Goal: Information Seeking & Learning: Learn about a topic

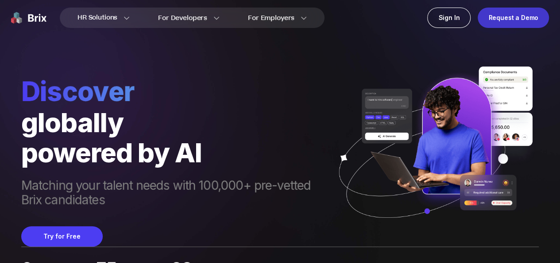
click at [513, 19] on div "Request a Demo" at bounding box center [513, 18] width 71 height 20
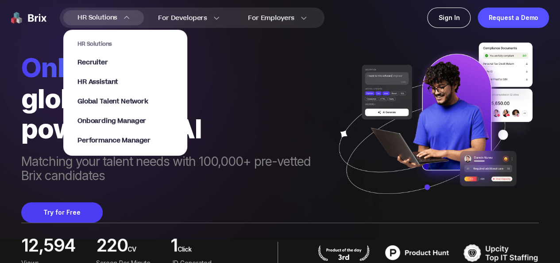
scroll to position [44, 0]
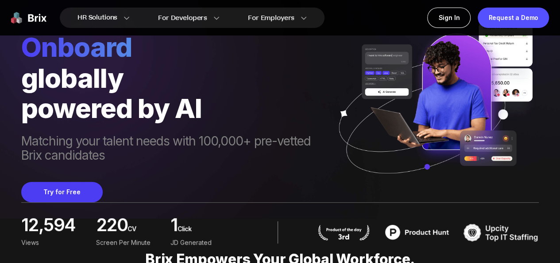
click at [264, 148] on span "Matching your talent needs with 100,000+ pre-vetted Brix candidates" at bounding box center [174, 149] width 306 height 30
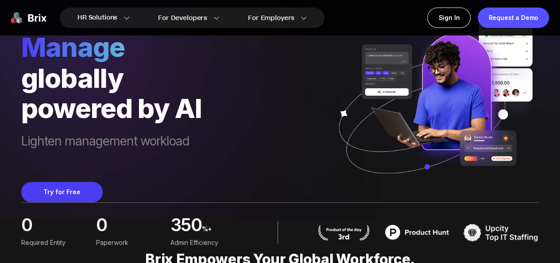
click at [240, 89] on div "manage globally powered by AI Lighten management workload Try for Free" at bounding box center [280, 79] width 518 height 246
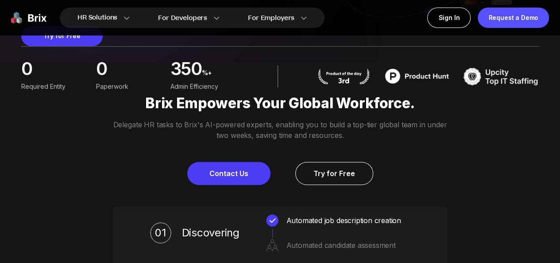
scroll to position [221, 0]
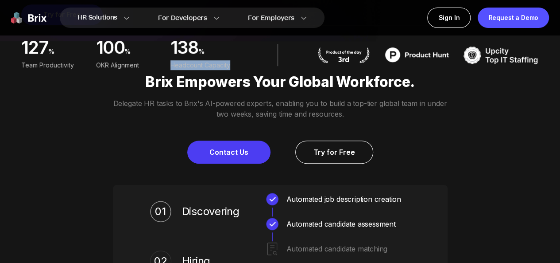
drag, startPoint x: 174, startPoint y: 85, endPoint x: 259, endPoint y: 86, distance: 85.0
click at [259, 84] on div "127 % Team Productivity 100 % OKR Alignment 138 % Headcount Capacity" at bounding box center [280, 54] width 518 height 59
click at [207, 84] on div "127 % Team Productivity 100 % OKR Alignment 138 % Headcount Capacity" at bounding box center [280, 54] width 518 height 59
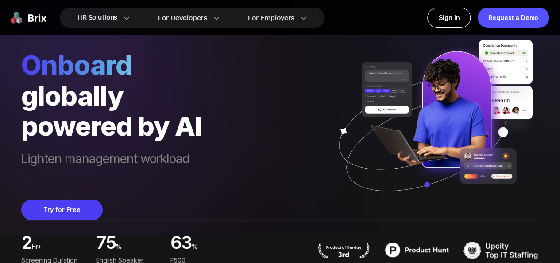
scroll to position [0, 0]
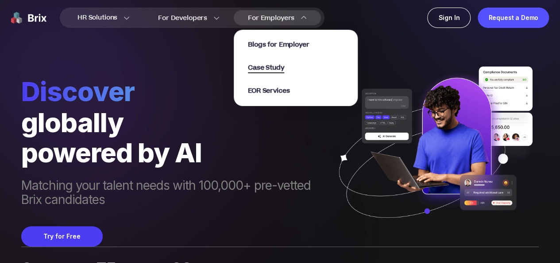
click at [284, 70] on span "Case Study" at bounding box center [266, 68] width 36 height 10
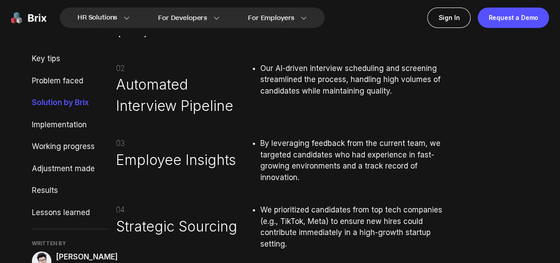
scroll to position [1107, 0]
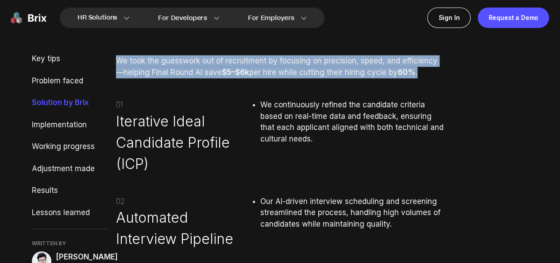
drag, startPoint x: 117, startPoint y: 131, endPoint x: 418, endPoint y: 145, distance: 301.4
click at [418, 78] on p "We took the guesswork out of recruitment by focusing on precision, speed, and e…" at bounding box center [280, 66] width 329 height 23
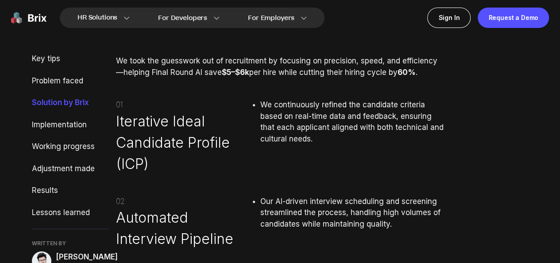
click at [275, 143] on span "We continuously refined the candidate criteria based on real-time data and feed…" at bounding box center [351, 121] width 183 height 43
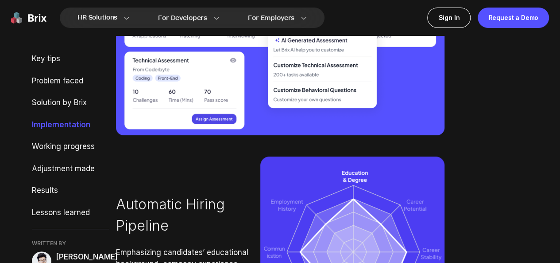
scroll to position [1727, 0]
